Goal: Register for event/course

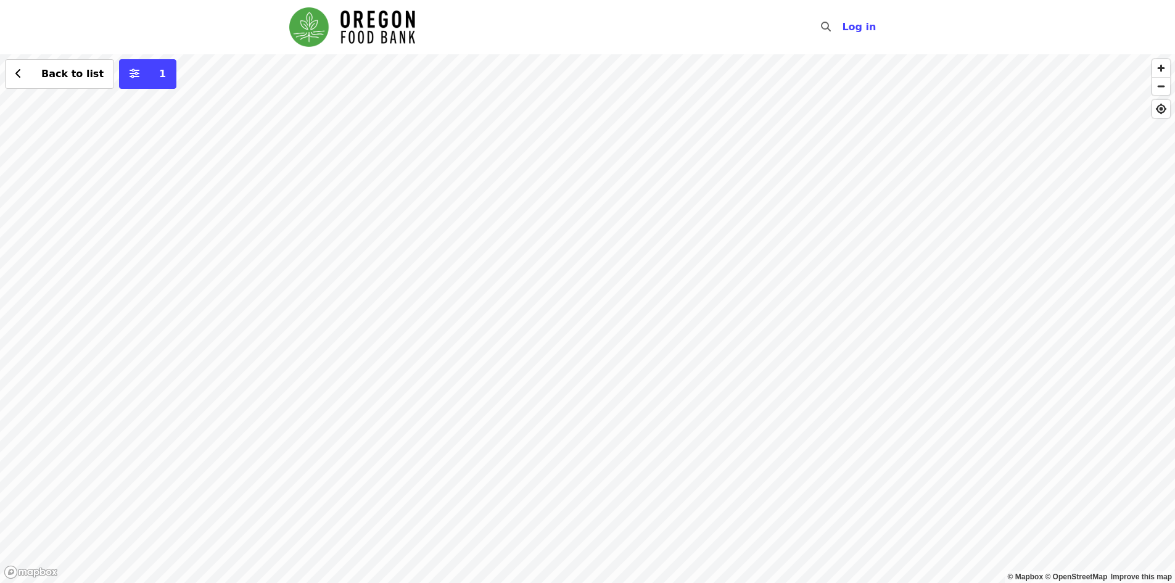
click at [657, 549] on div "Back to list 1" at bounding box center [587, 318] width 1175 height 529
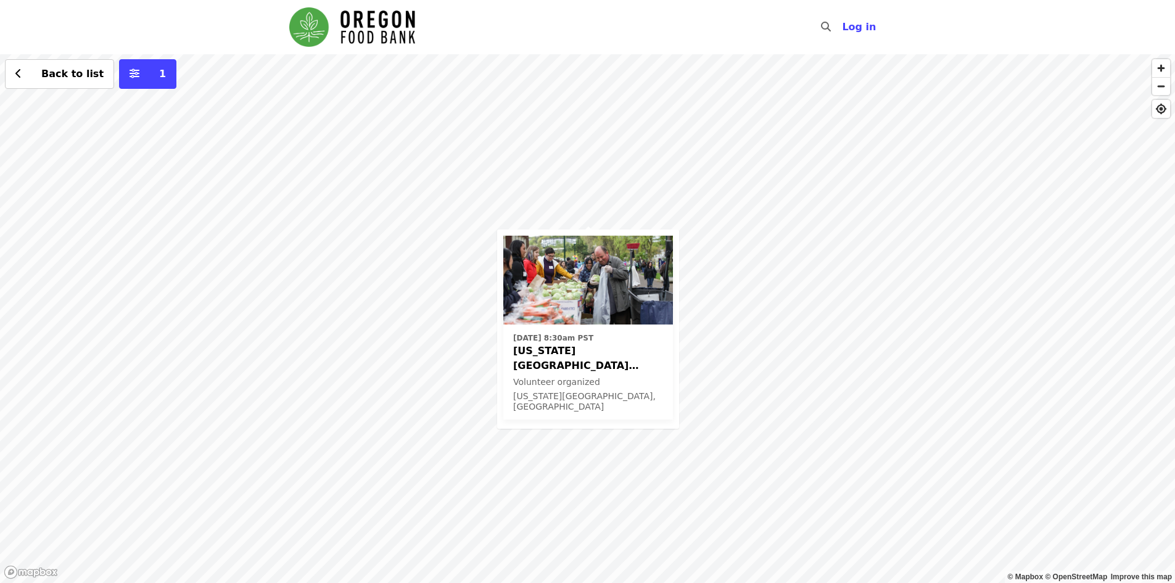
click at [577, 358] on span "[US_STATE][GEOGRAPHIC_DATA] ODHS - Free Food Market" at bounding box center [588, 359] width 150 height 30
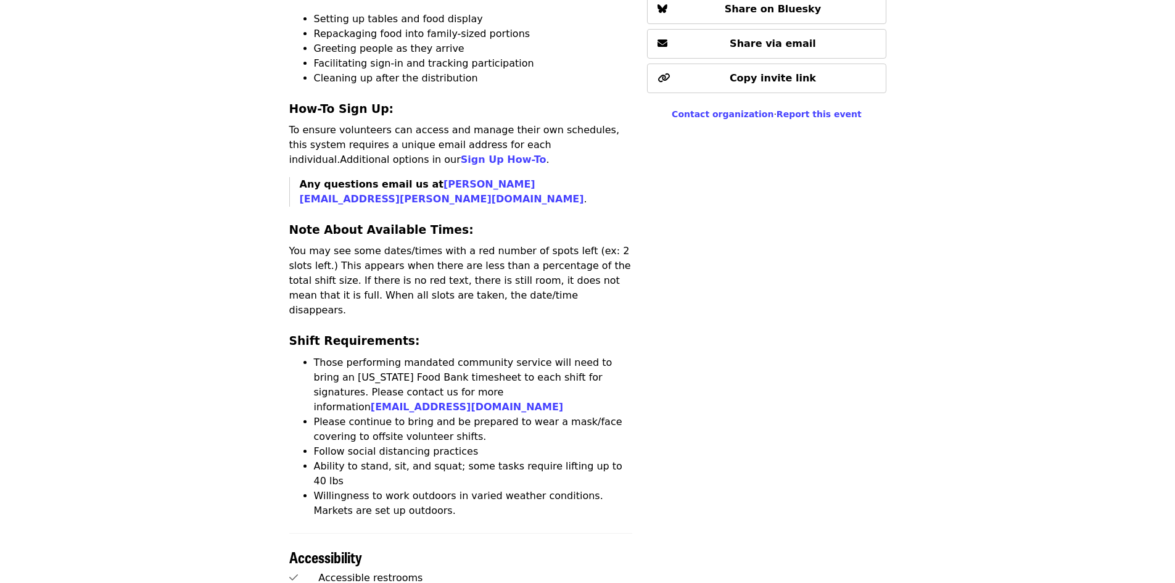
scroll to position [1048, 0]
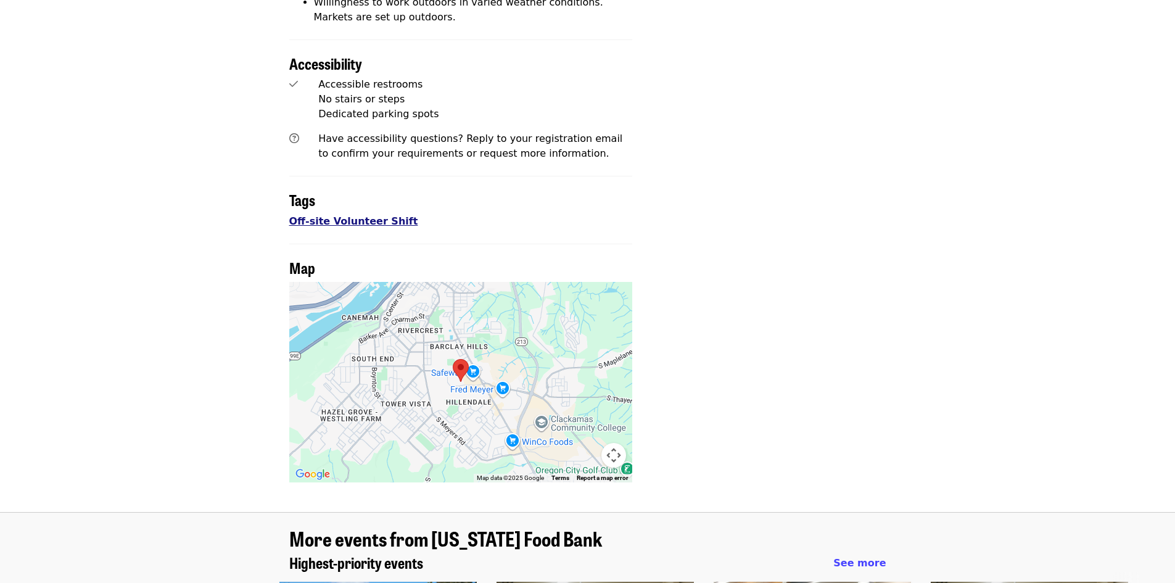
click at [335, 215] on link "Off-site Volunteer Shift" at bounding box center [353, 221] width 129 height 12
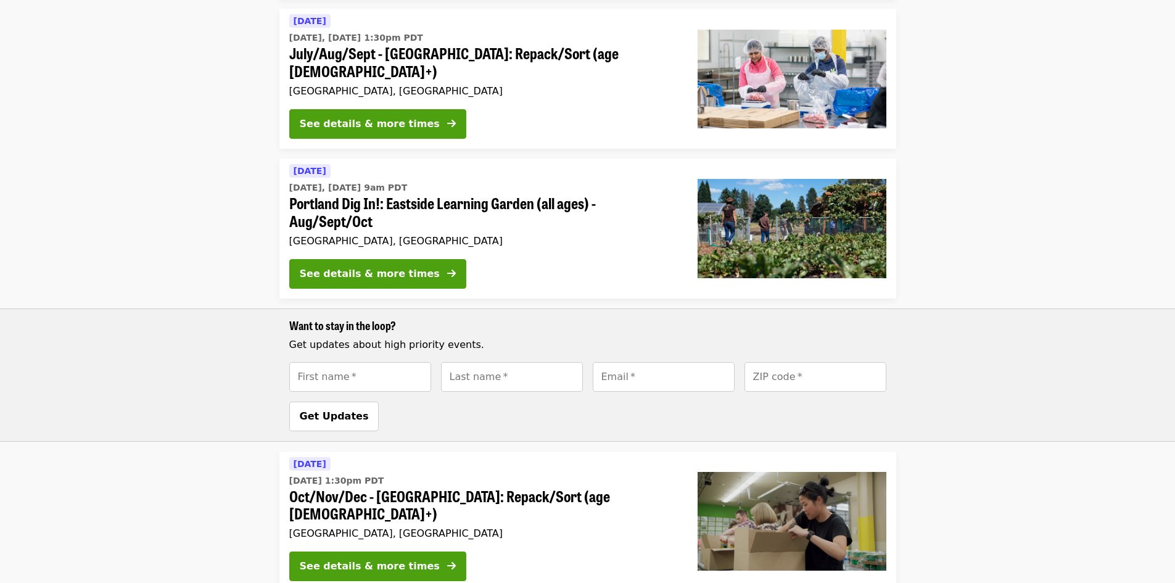
scroll to position [308, 0]
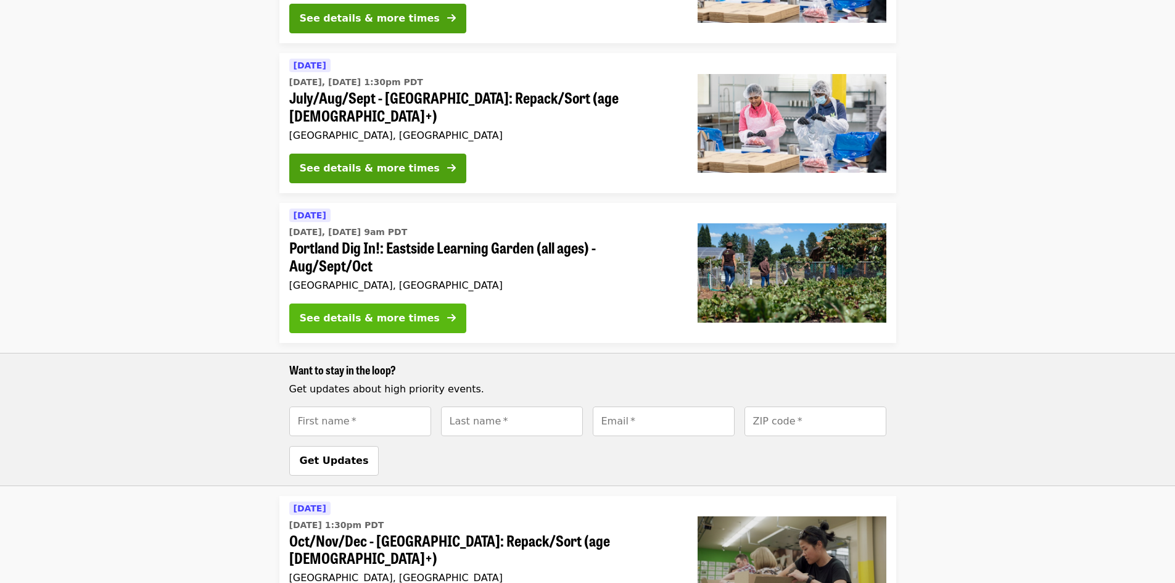
click at [355, 311] on div "See details & more times" at bounding box center [370, 318] width 140 height 15
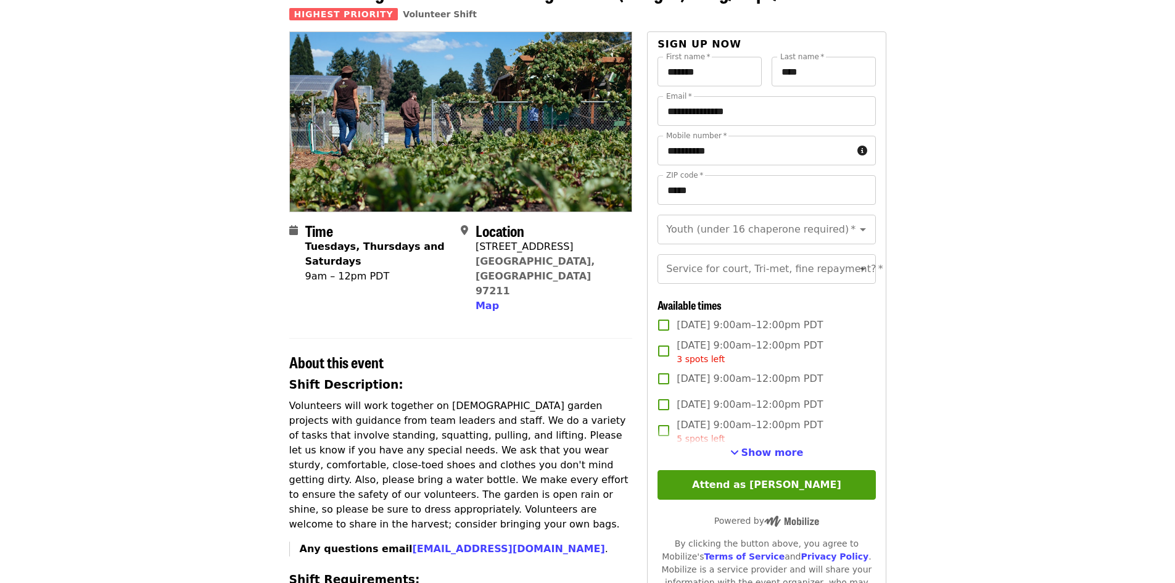
scroll to position [247, 0]
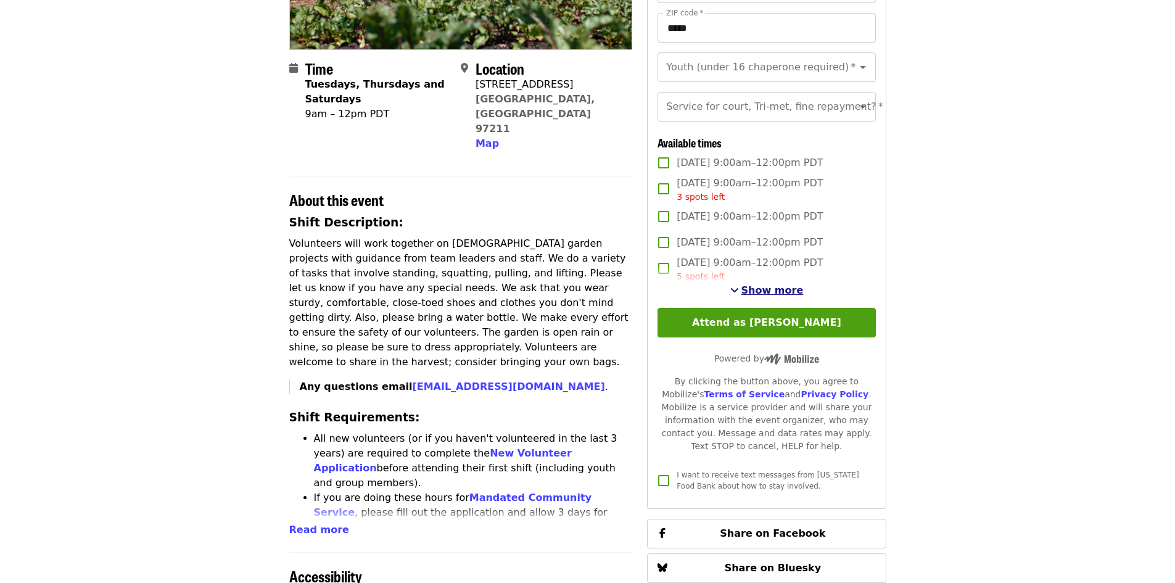
click at [762, 296] on span "Show more" at bounding box center [772, 290] width 62 height 12
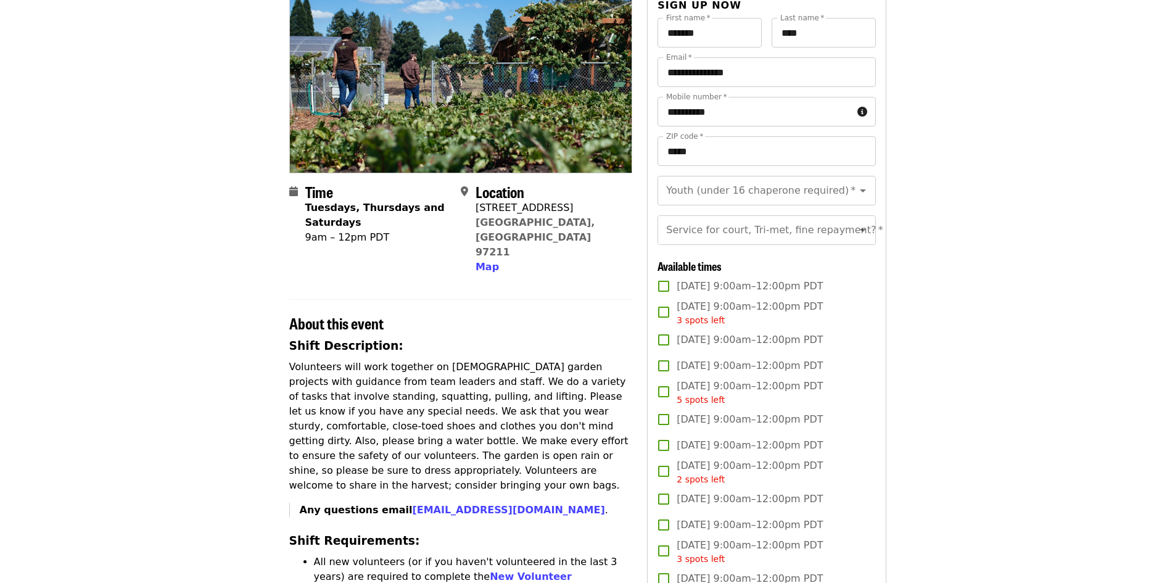
scroll to position [0, 0]
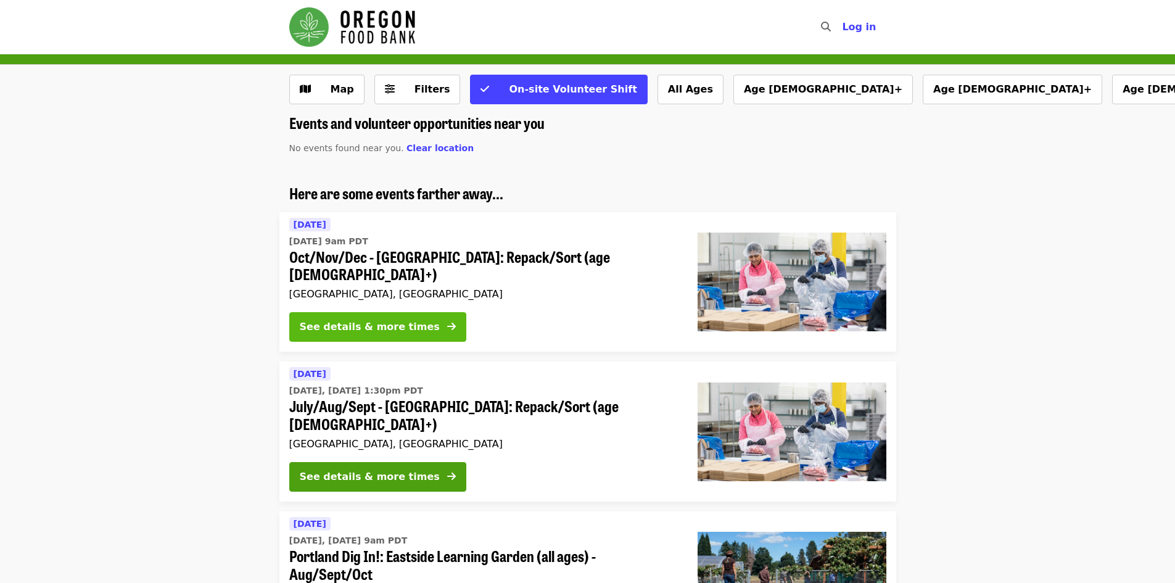
click at [350, 319] on div "See details & more times" at bounding box center [370, 326] width 140 height 15
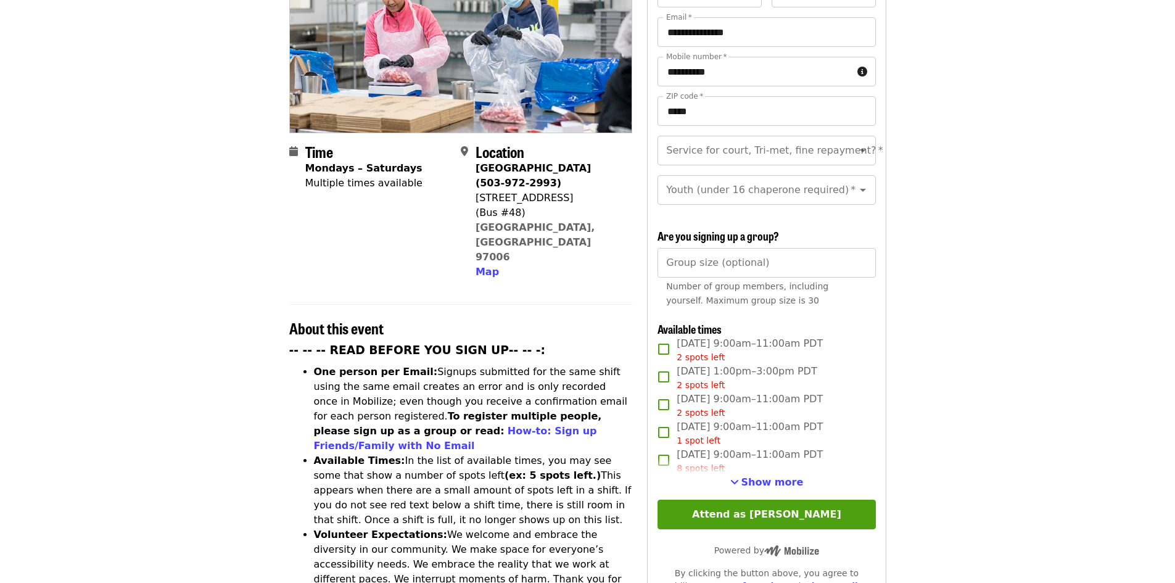
scroll to position [308, 0]
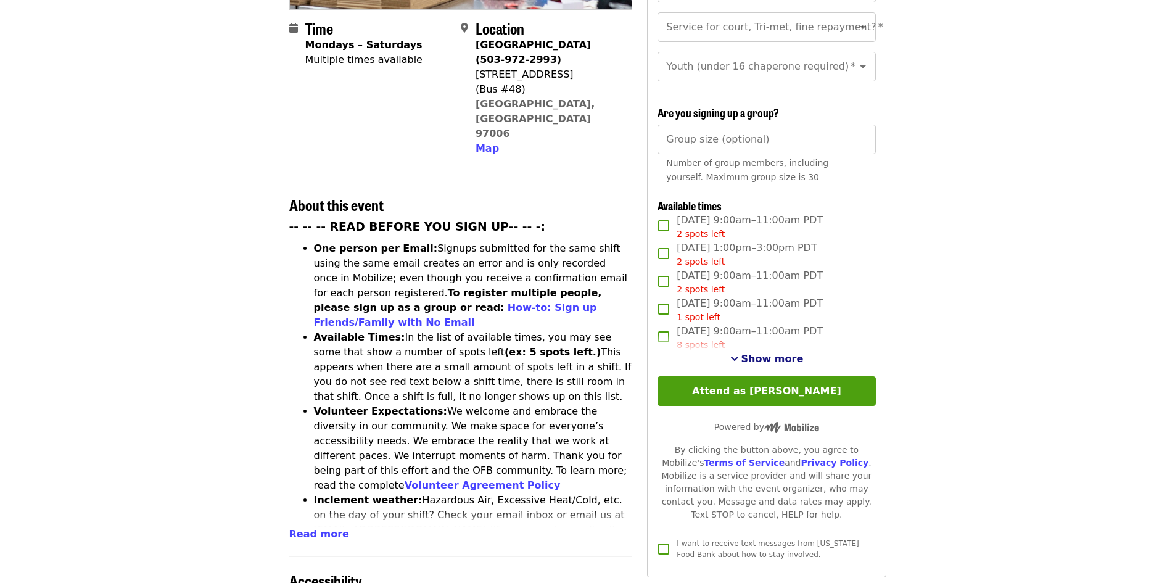
click at [775, 356] on span "Show more" at bounding box center [772, 359] width 62 height 12
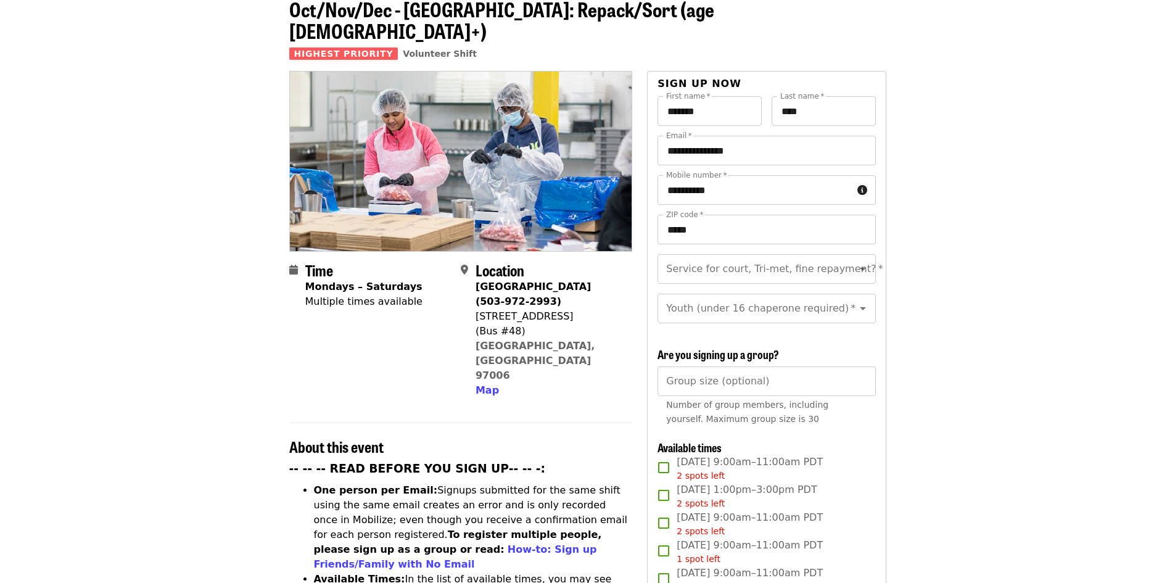
scroll to position [0, 0]
